Goal: Information Seeking & Learning: Check status

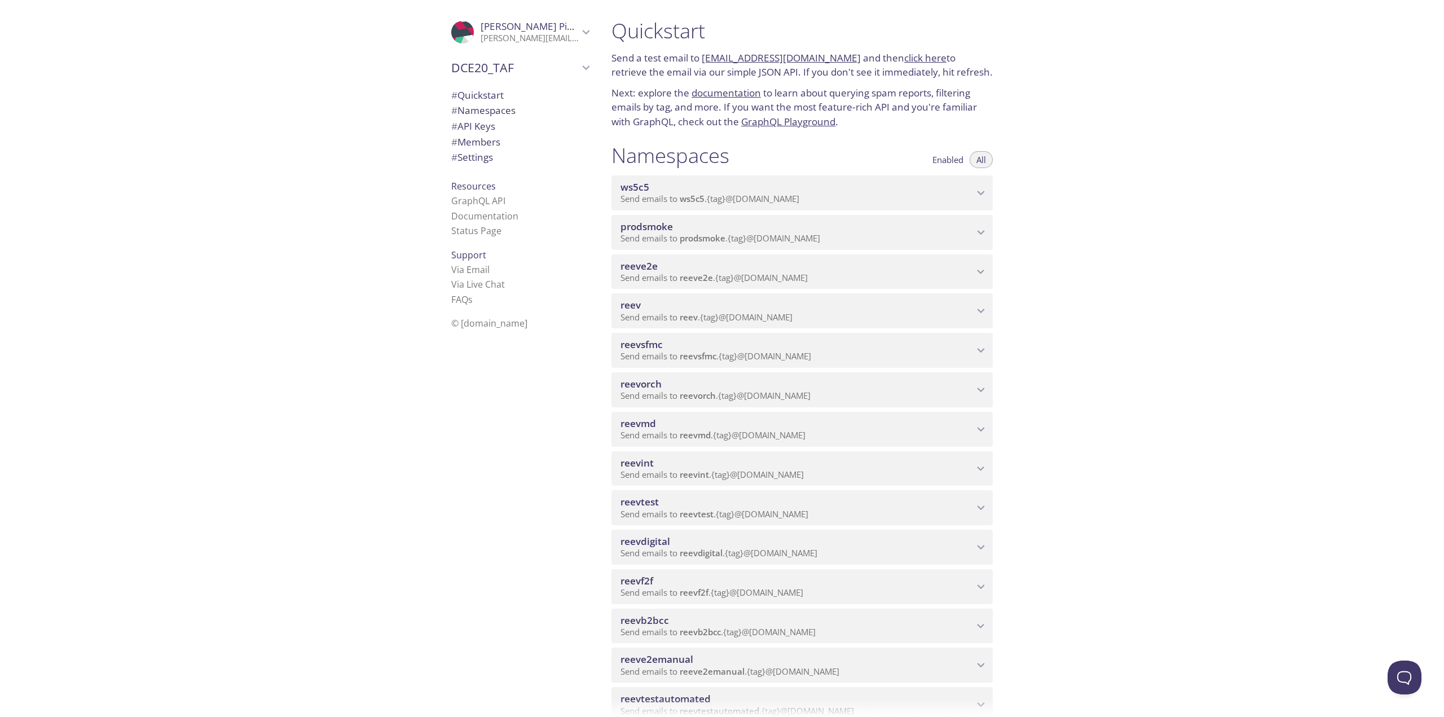
click at [666, 538] on span "reevdigital" at bounding box center [645, 541] width 50 height 13
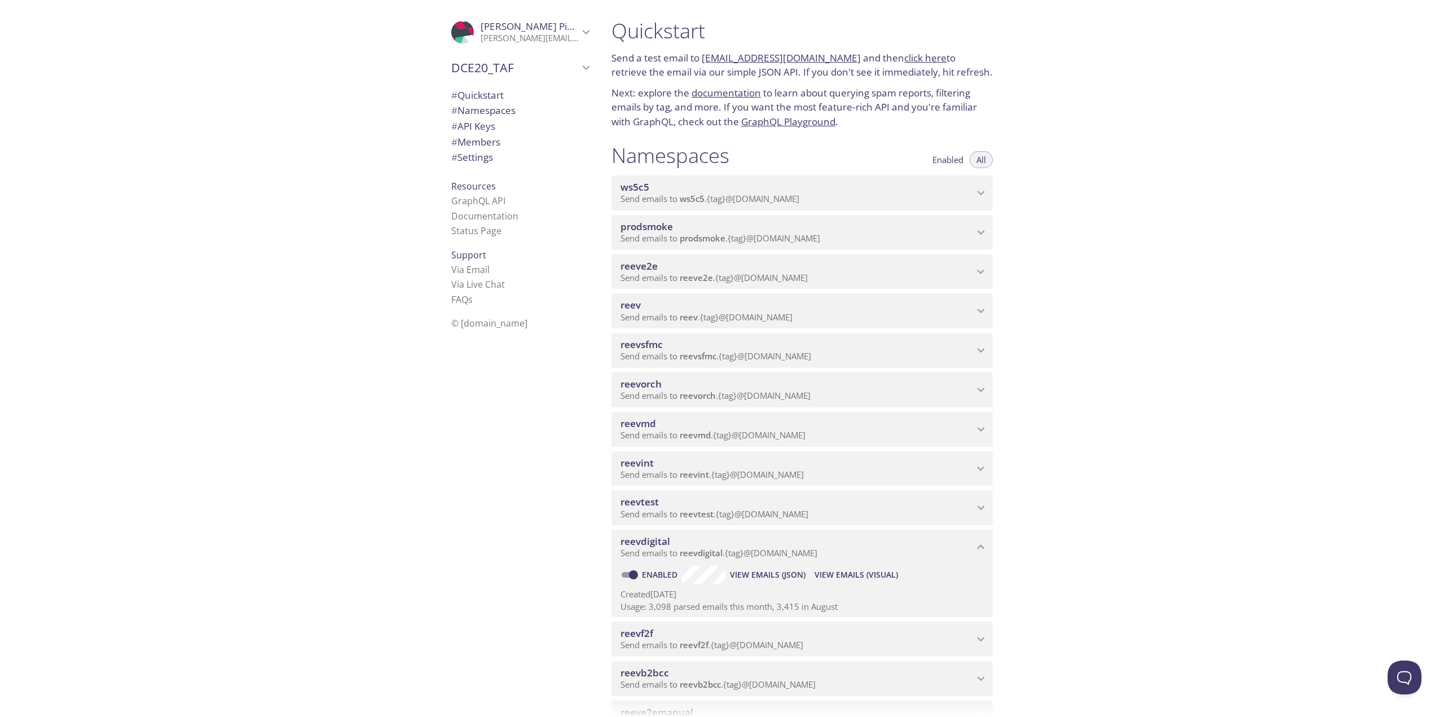
click at [838, 573] on span "View Emails (Visual)" at bounding box center [855, 575] width 83 height 14
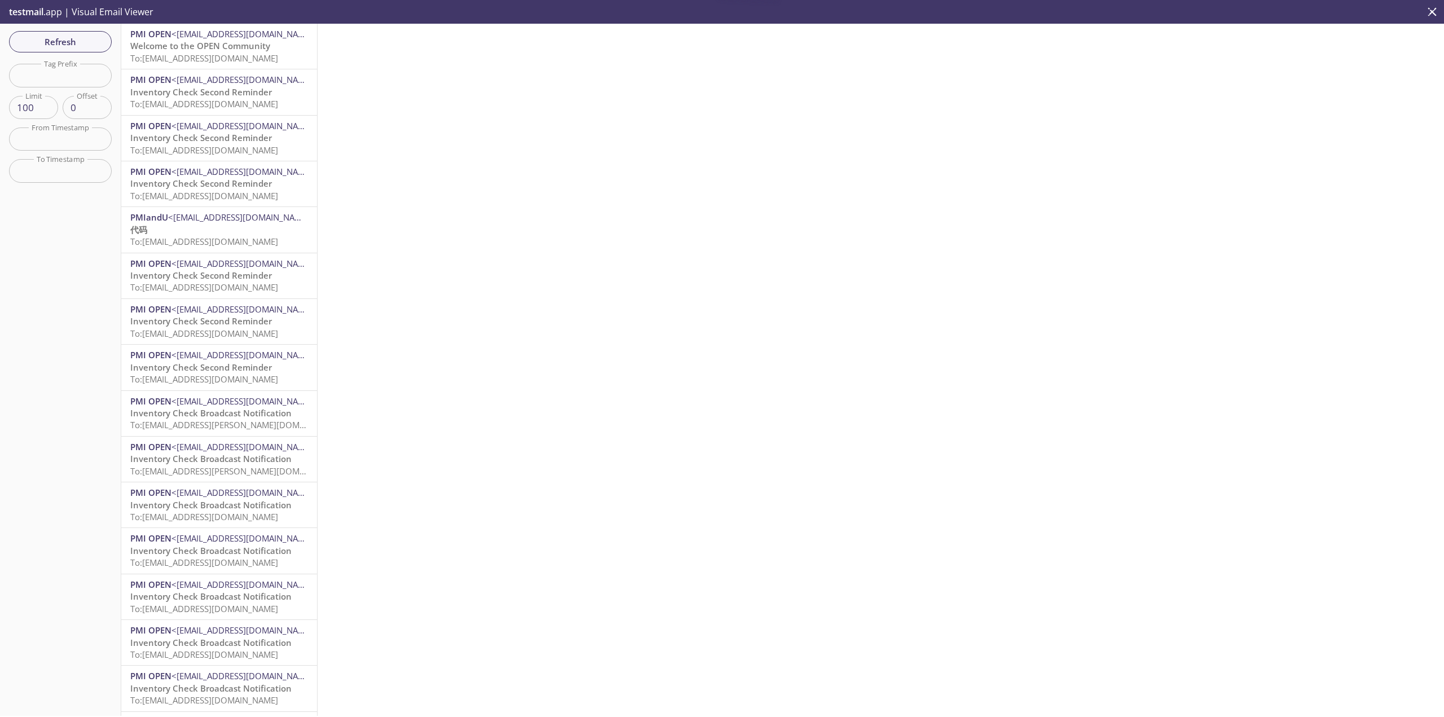
click at [225, 56] on span "To: [EMAIL_ADDRESS][DOMAIN_NAME]" at bounding box center [204, 57] width 148 height 11
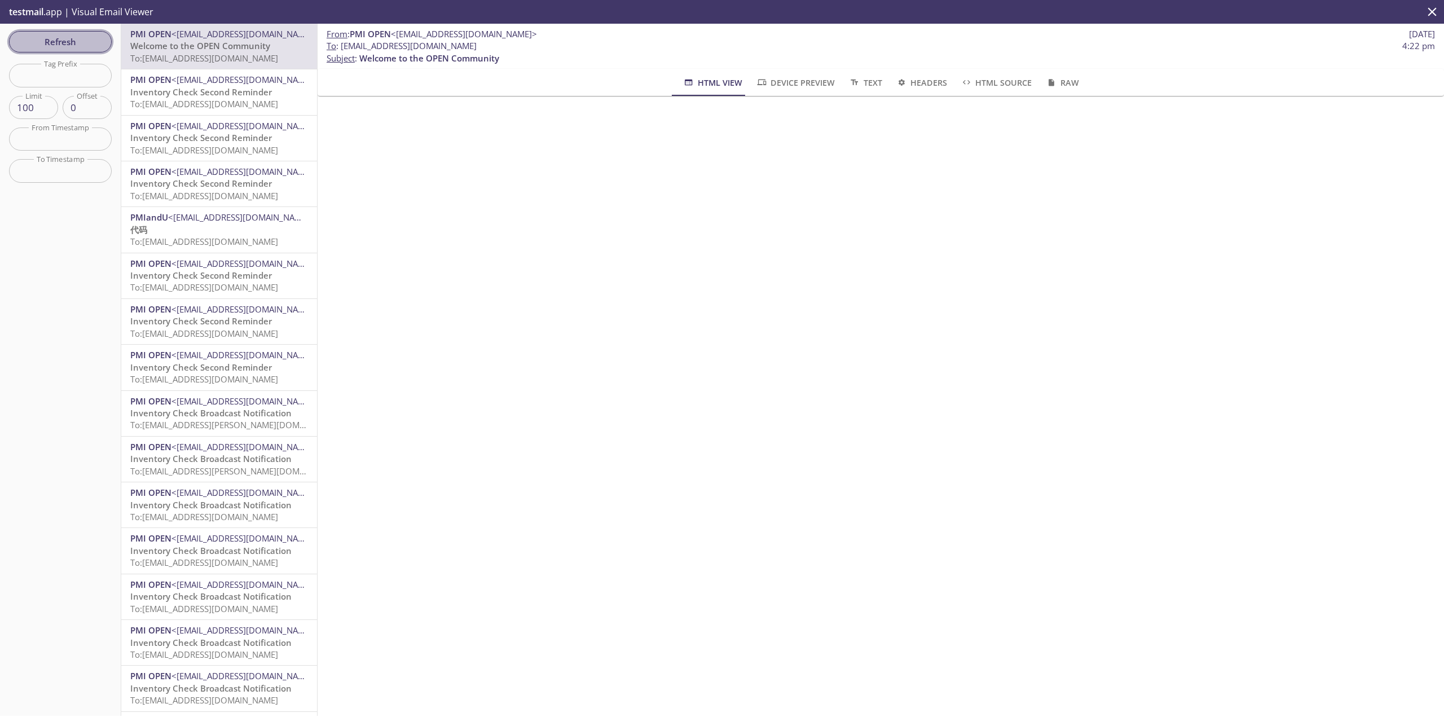
click at [70, 37] on span "Refresh" at bounding box center [60, 41] width 85 height 15
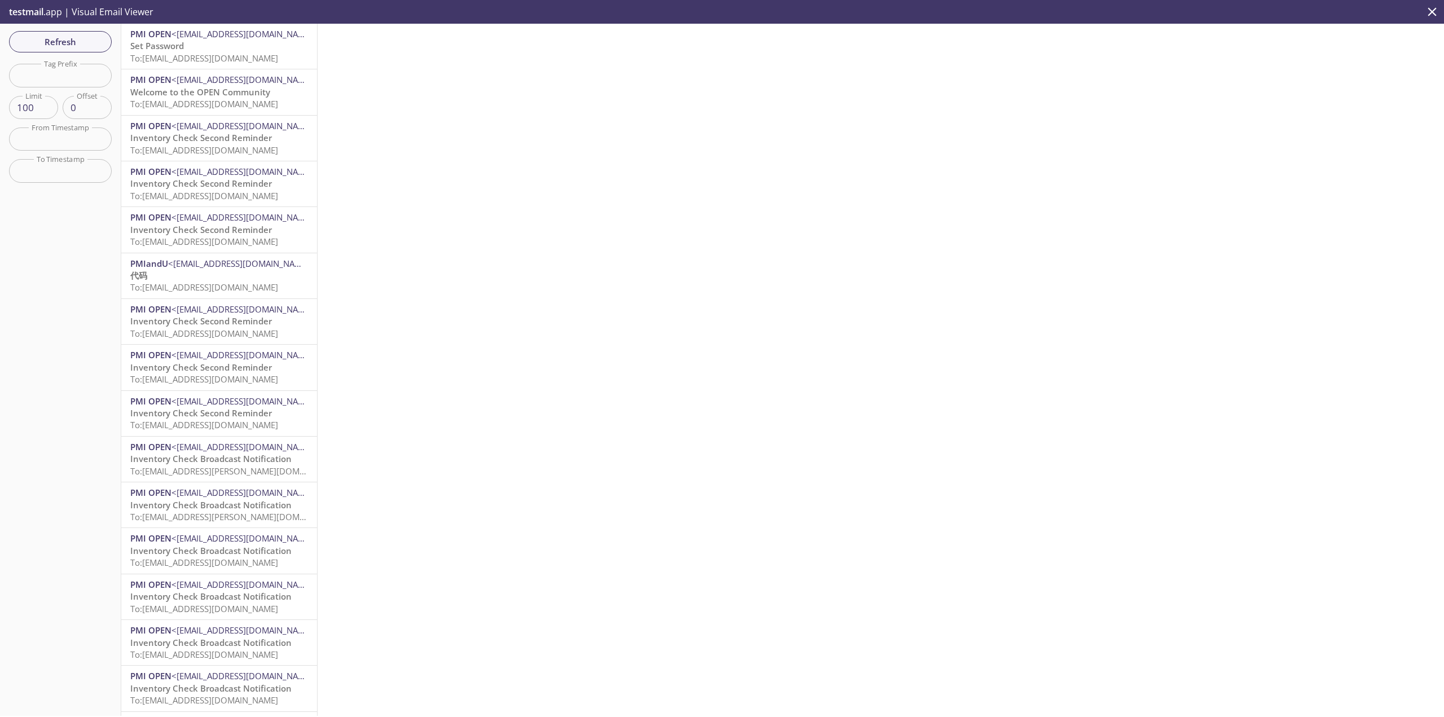
click at [213, 49] on p "Set Password To: [EMAIL_ADDRESS][DOMAIN_NAME]" at bounding box center [219, 52] width 178 height 24
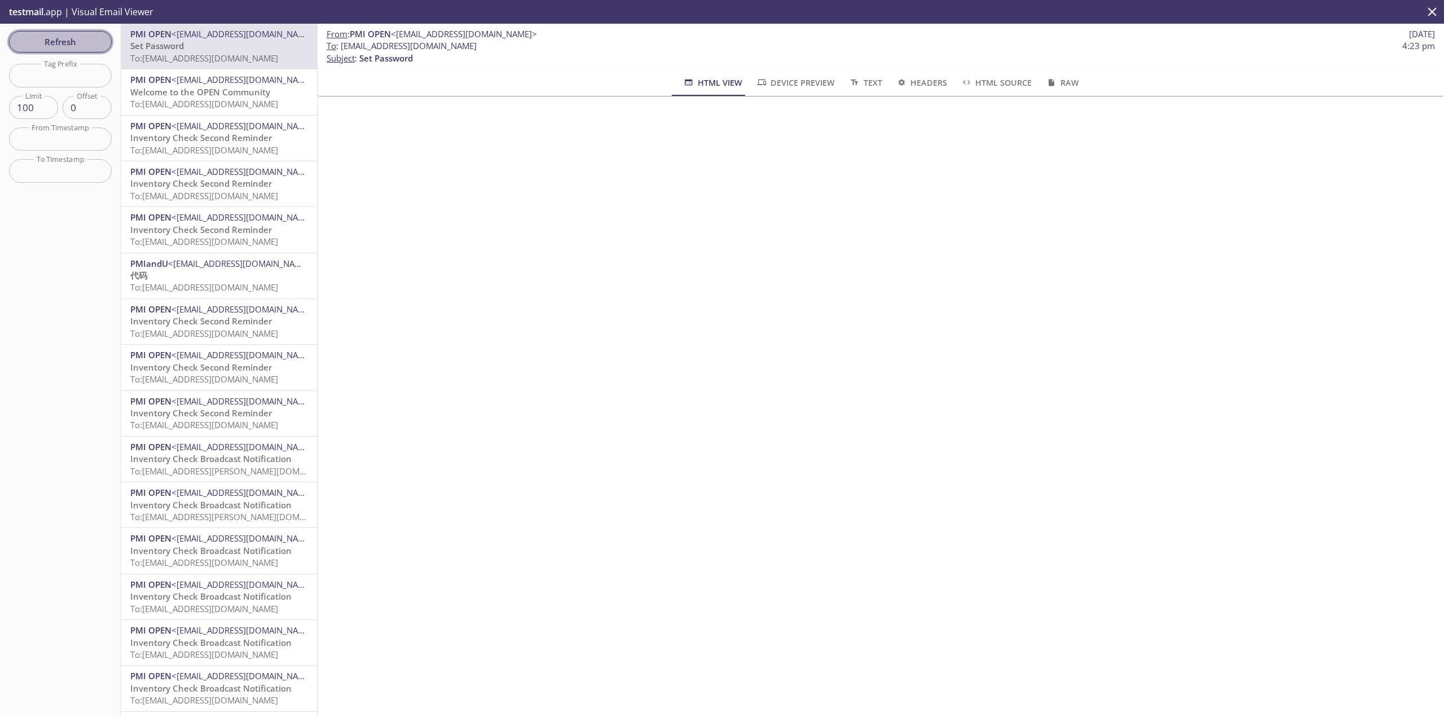
click at [73, 40] on span "Refresh" at bounding box center [60, 41] width 85 height 15
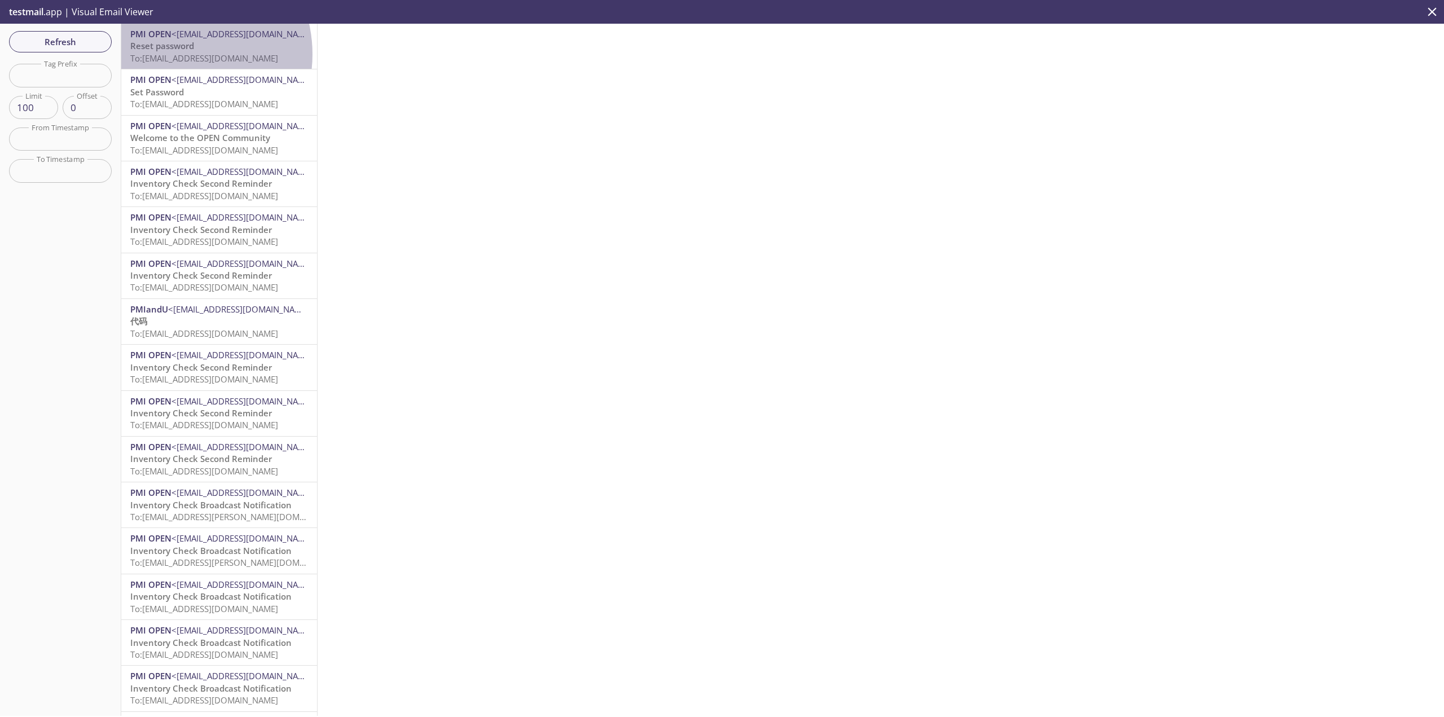
click at [174, 54] on span "To: [EMAIL_ADDRESS][DOMAIN_NAME]" at bounding box center [204, 57] width 148 height 11
